Goal: Task Accomplishment & Management: Use online tool/utility

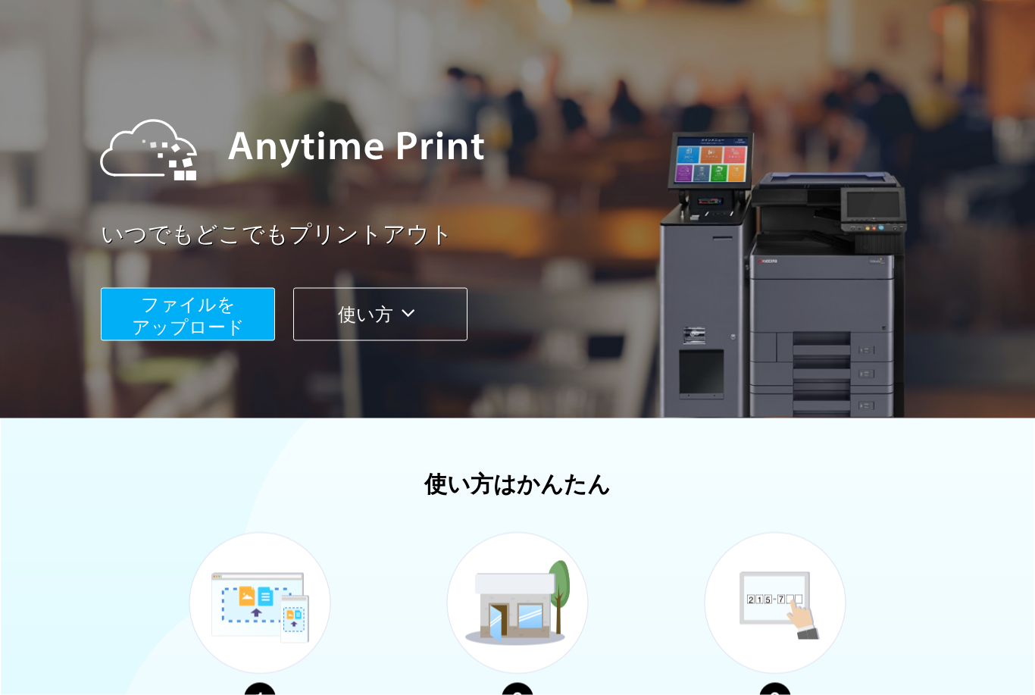
scroll to position [75, 0]
click at [232, 317] on span "ファイルを ​​アップロード" at bounding box center [188, 314] width 113 height 43
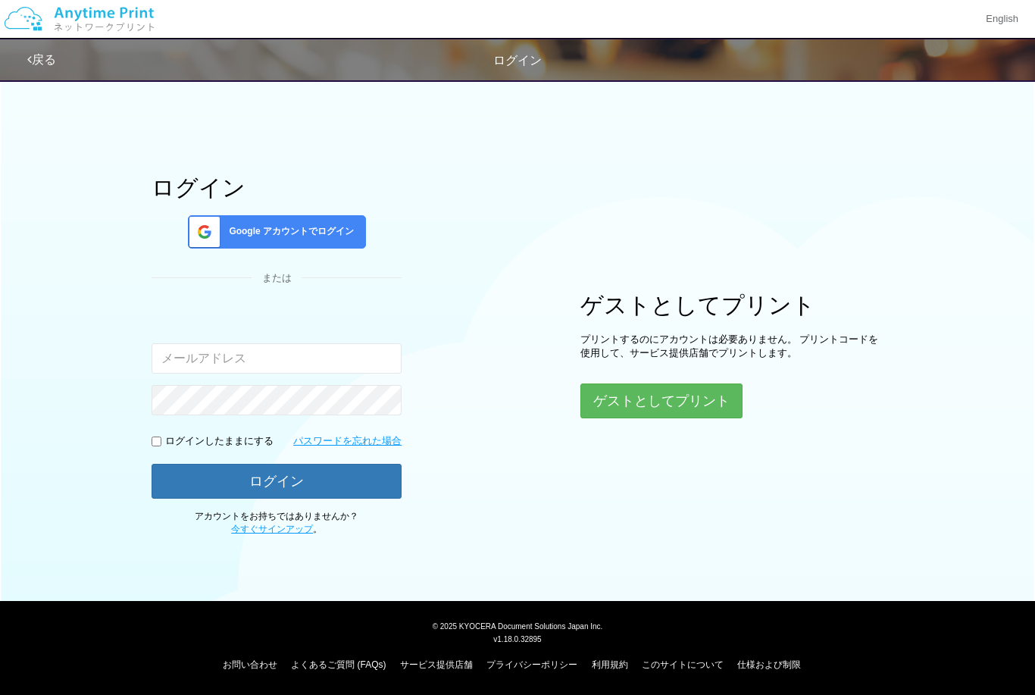
click at [720, 385] on button "ゲストとしてプリント" at bounding box center [661, 400] width 162 height 35
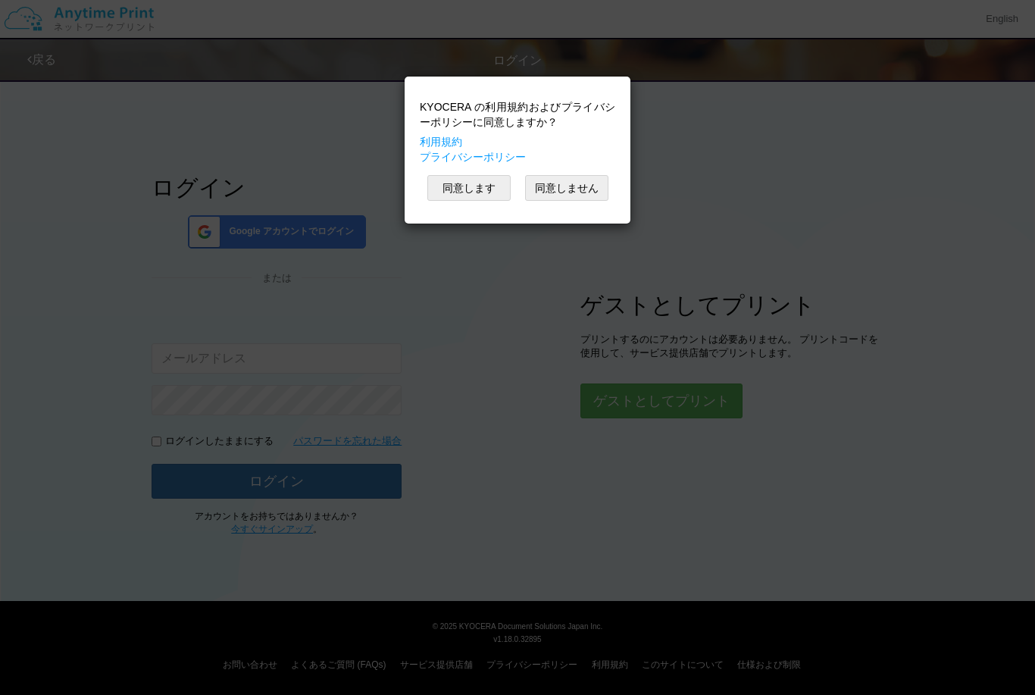
click at [499, 193] on button "同意します" at bounding box center [468, 188] width 83 height 26
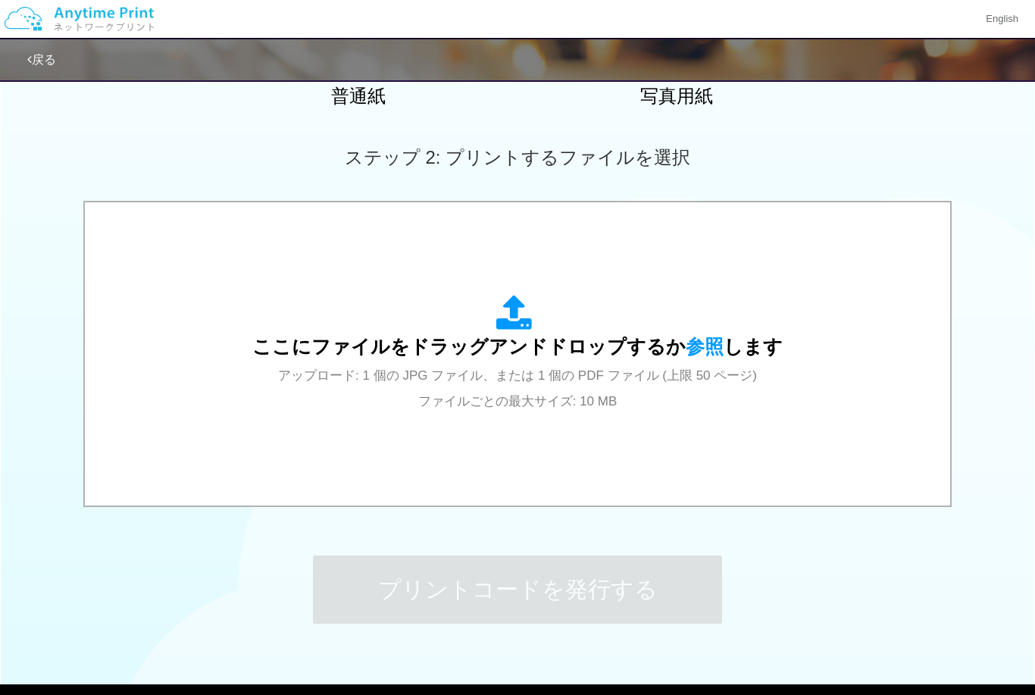
scroll to position [408, 0]
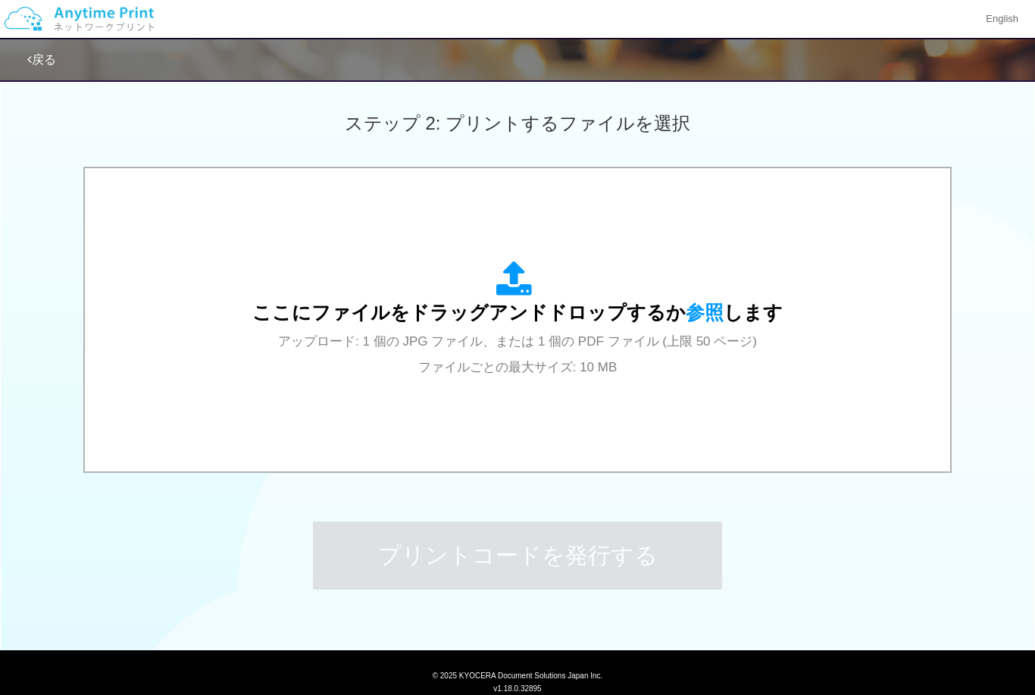
click at [695, 305] on span "参照" at bounding box center [705, 311] width 38 height 21
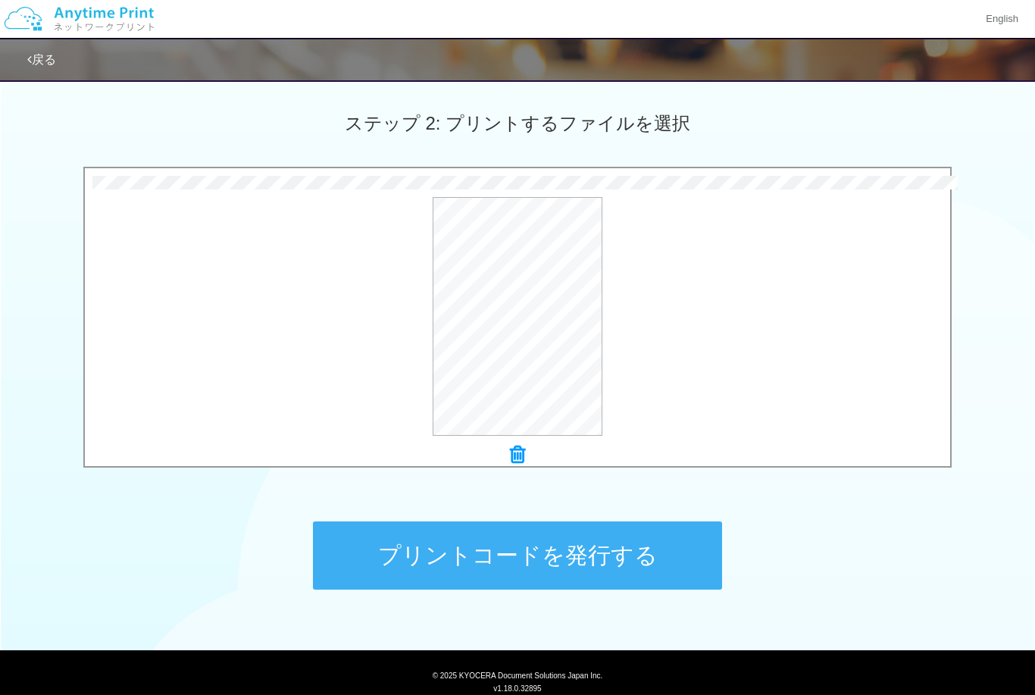
click at [0, 0] on button "プレビュー" at bounding box center [0, 0] width 0 height 0
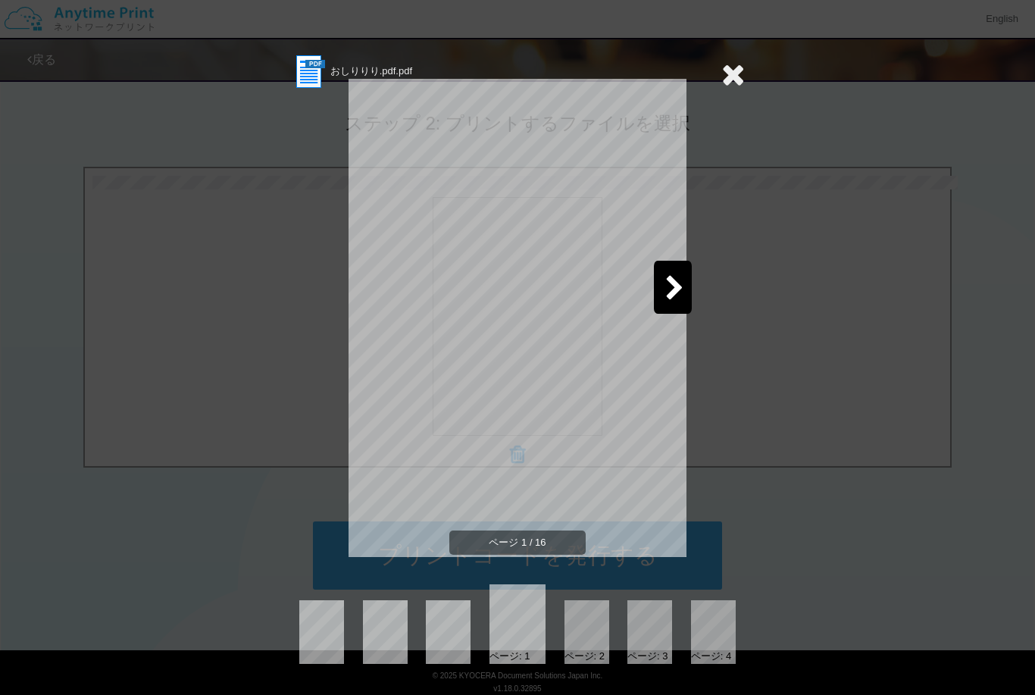
click at [732, 95] on div at bounding box center [732, 74] width 23 height 43
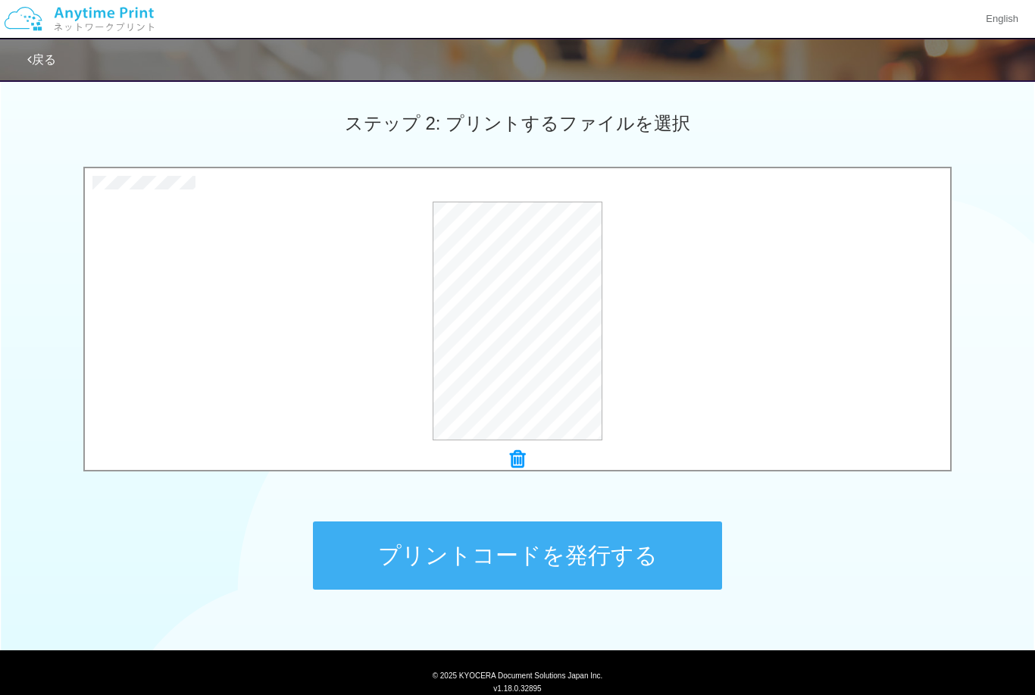
click at [581, 565] on button "プリントコードを発行する" at bounding box center [517, 555] width 409 height 68
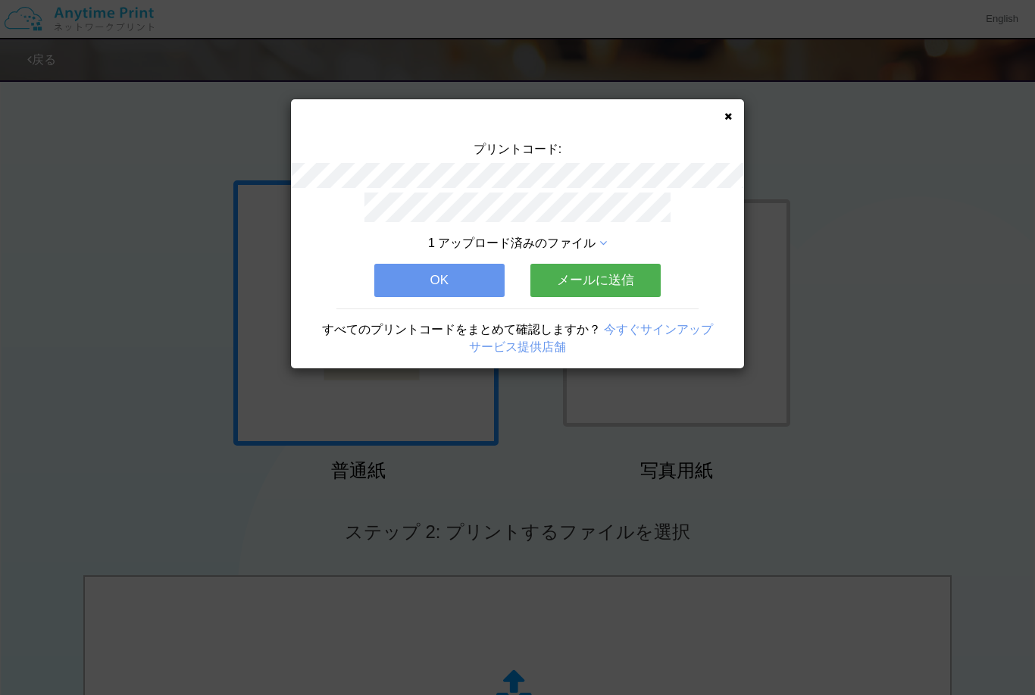
click at [718, 132] on div "プリントコード: 1 アップロード済みのファイル OK メールに送信 すべてのプリントコードをまとめて確認しますか？ 今すぐサインアップ サービス提供店舗" at bounding box center [517, 233] width 453 height 269
click at [729, 111] on icon at bounding box center [728, 116] width 8 height 10
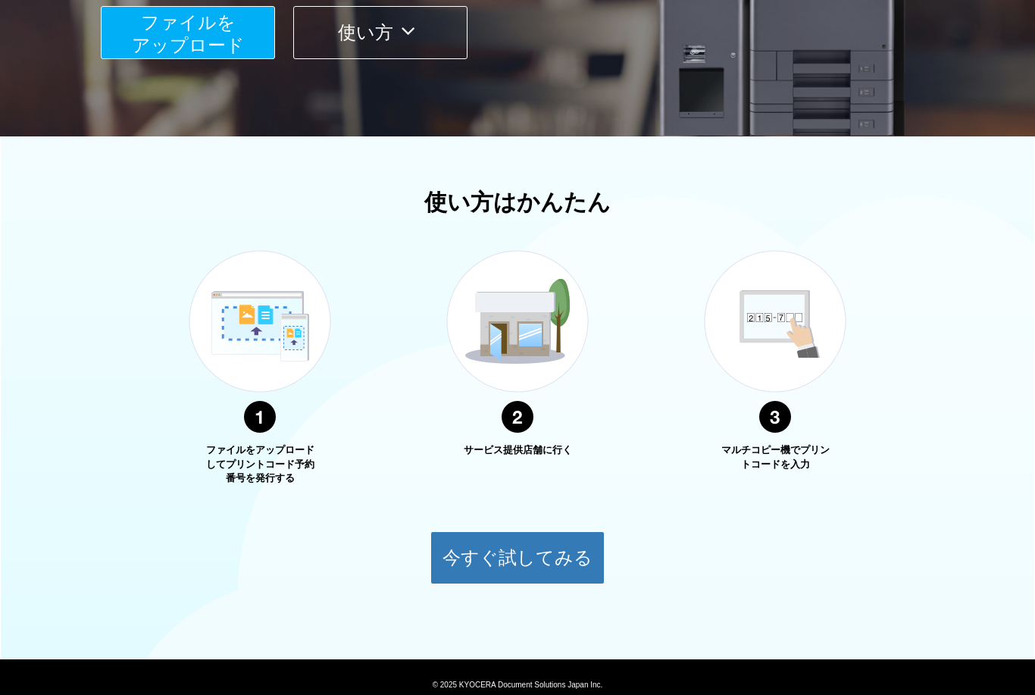
scroll to position [365, 0]
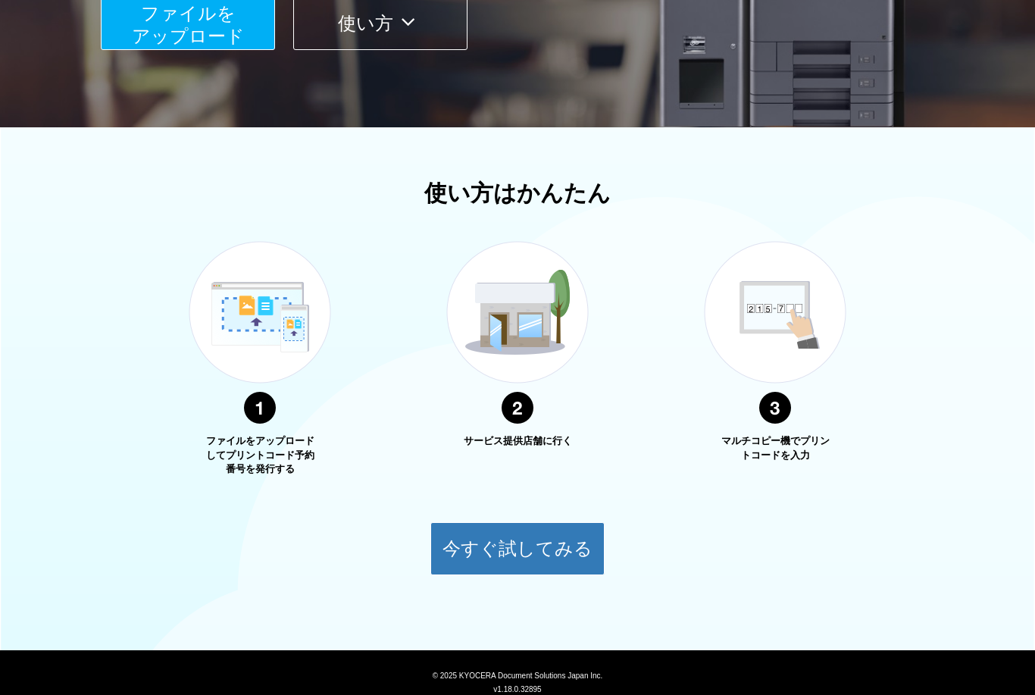
click at [208, 1] on button "ファイルを ​​アップロード" at bounding box center [188, 23] width 174 height 53
